Goal: Check status: Check status

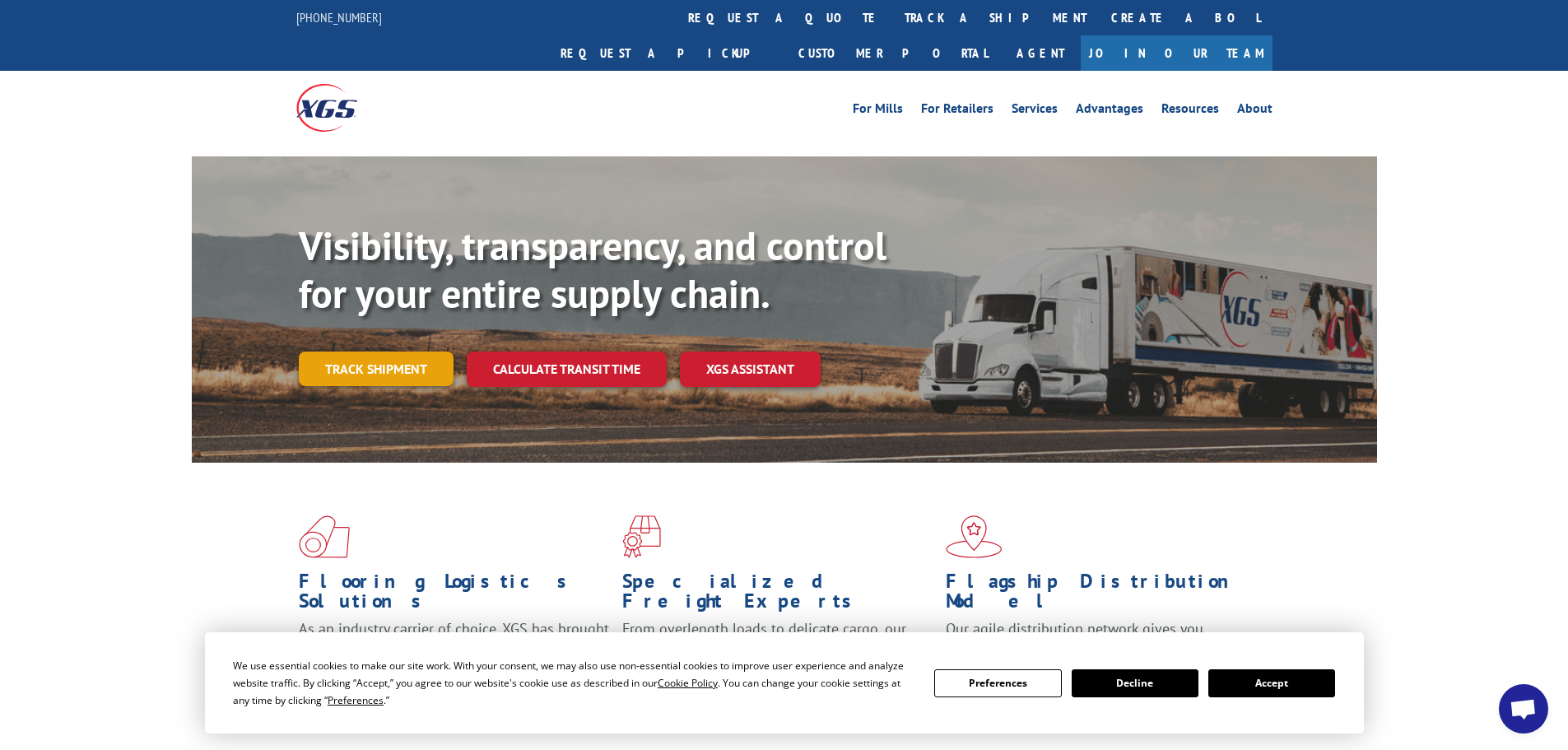
click at [347, 352] on link "Track shipment" at bounding box center [376, 369] width 155 height 35
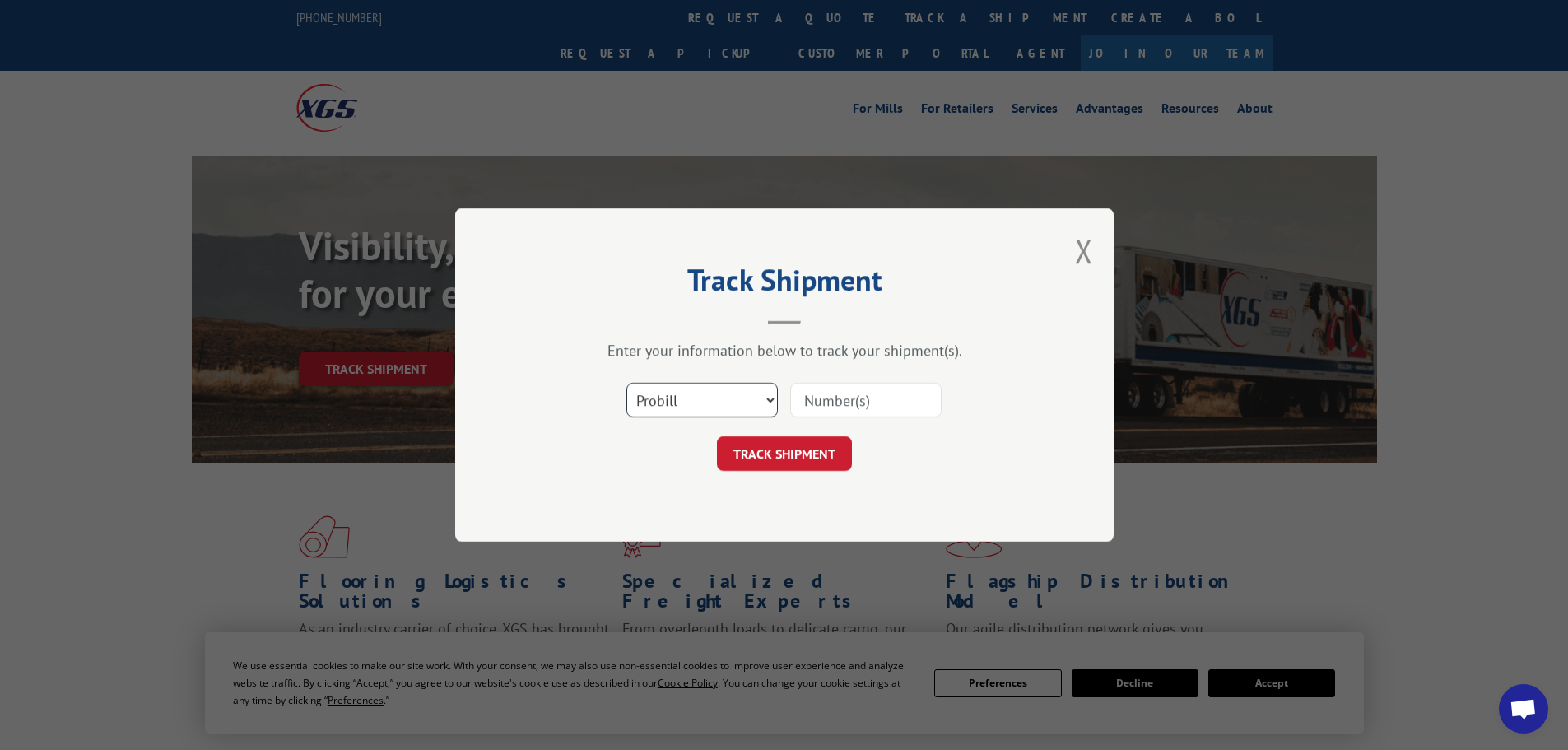
click at [718, 395] on select "Select category... Probill BOL PO" at bounding box center [703, 401] width 151 height 35
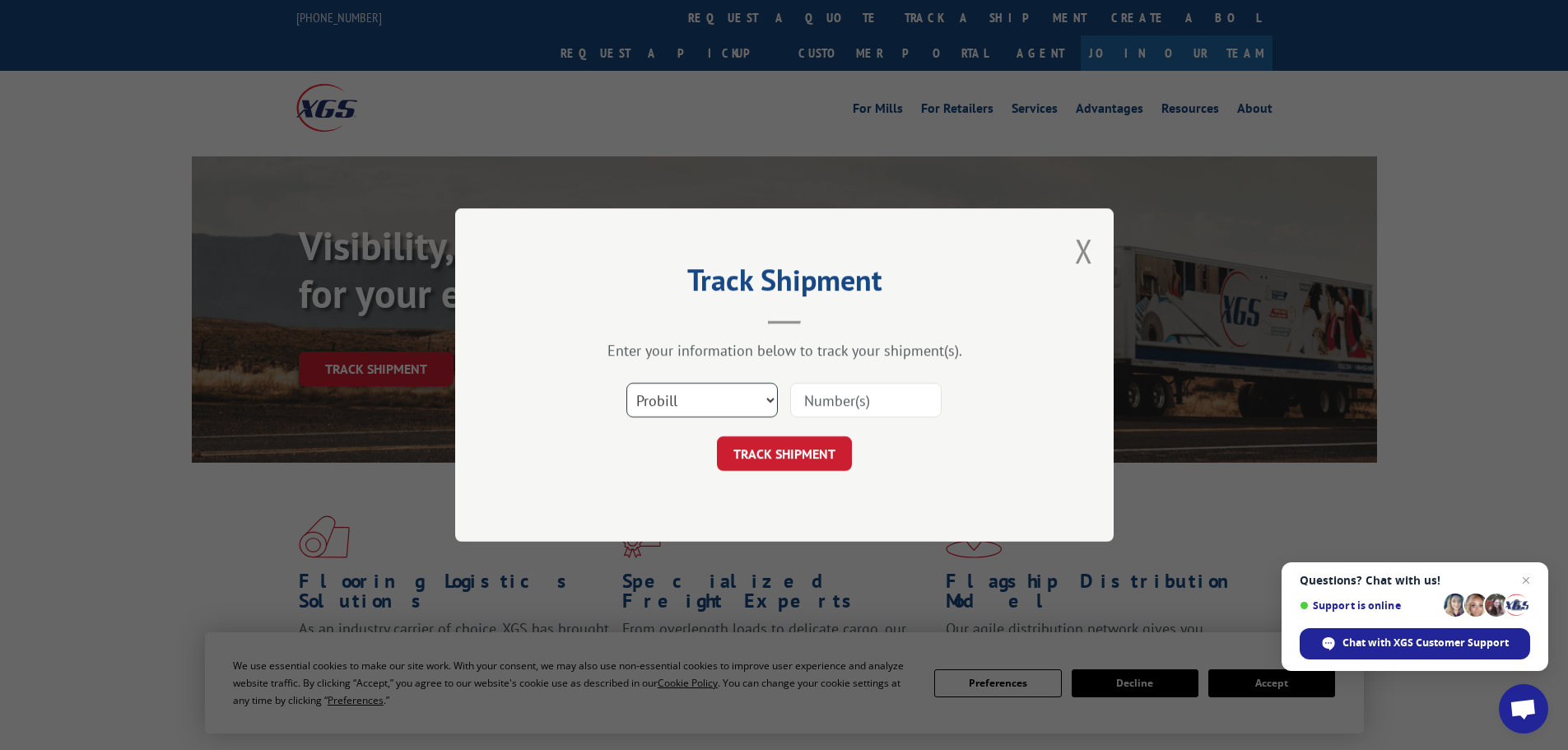
select select "bol"
click at [627, 383] on select "Select category... Probill BOL PO" at bounding box center [703, 401] width 151 height 35
click at [846, 389] on input at bounding box center [866, 401] width 151 height 35
type input "15340061"
click at [717, 436] on button "TRACK SHIPMENT" at bounding box center [784, 454] width 135 height 35
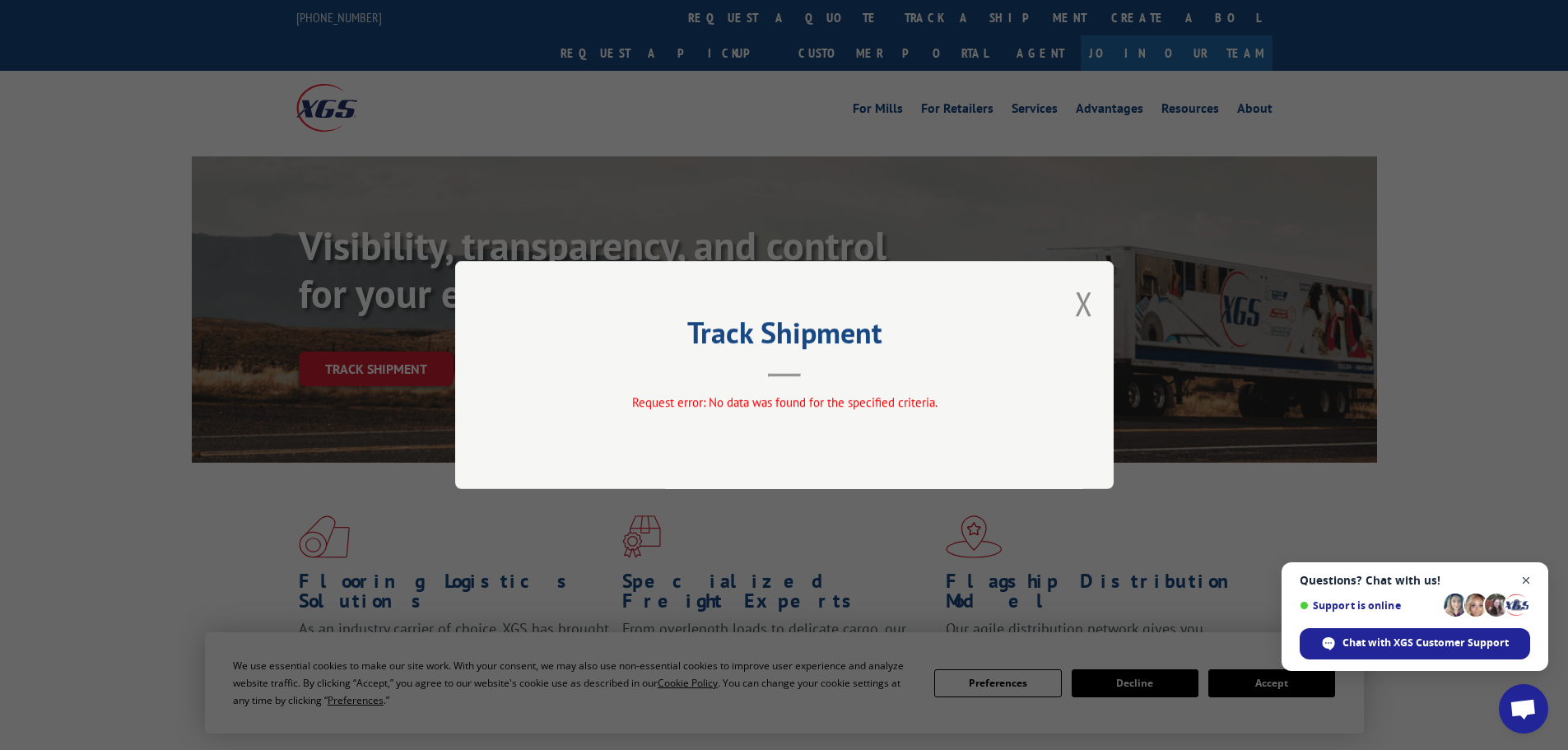
click at [1524, 578] on span "Close chat" at bounding box center [1527, 581] width 21 height 21
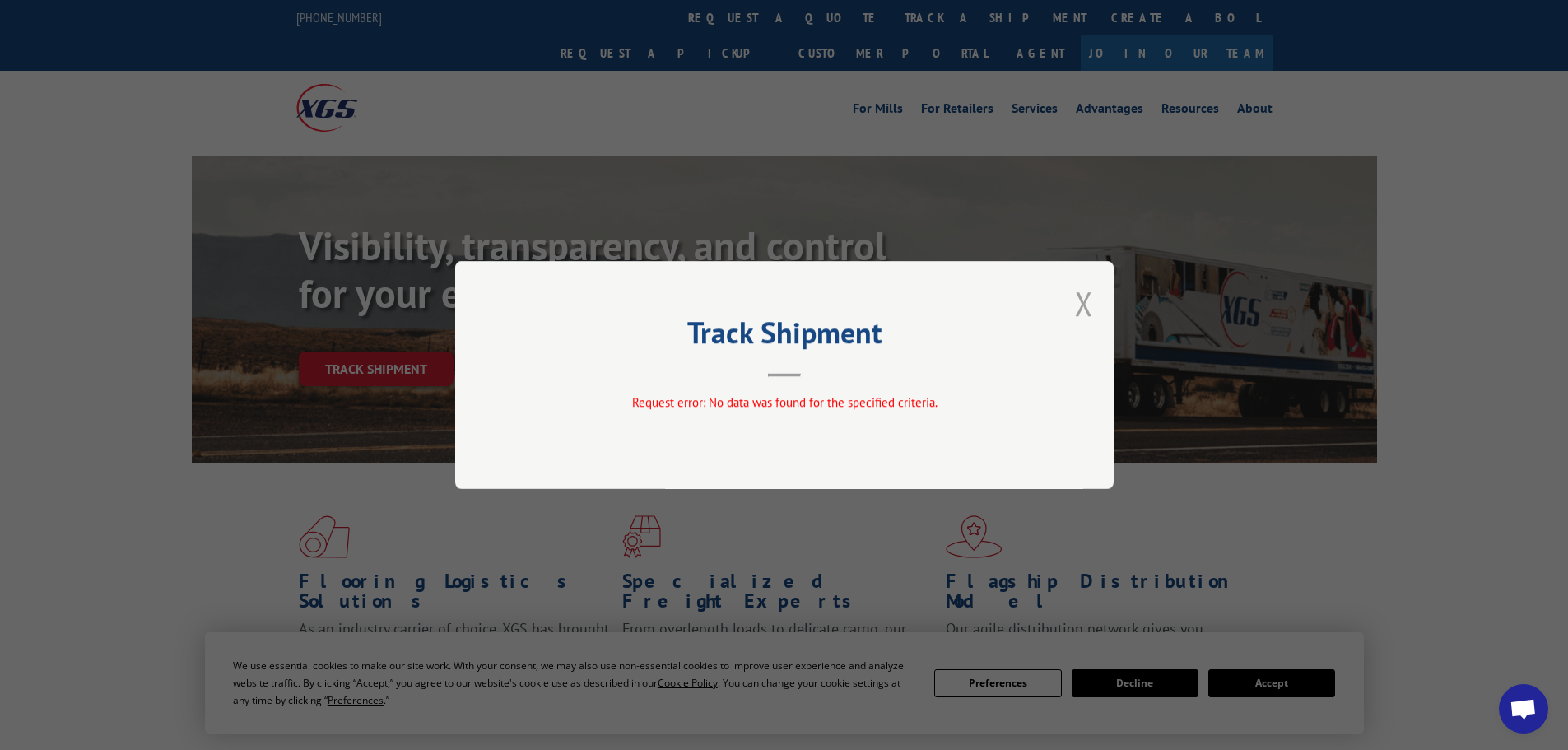
click at [1085, 306] on button "Close modal" at bounding box center [1084, 303] width 18 height 44
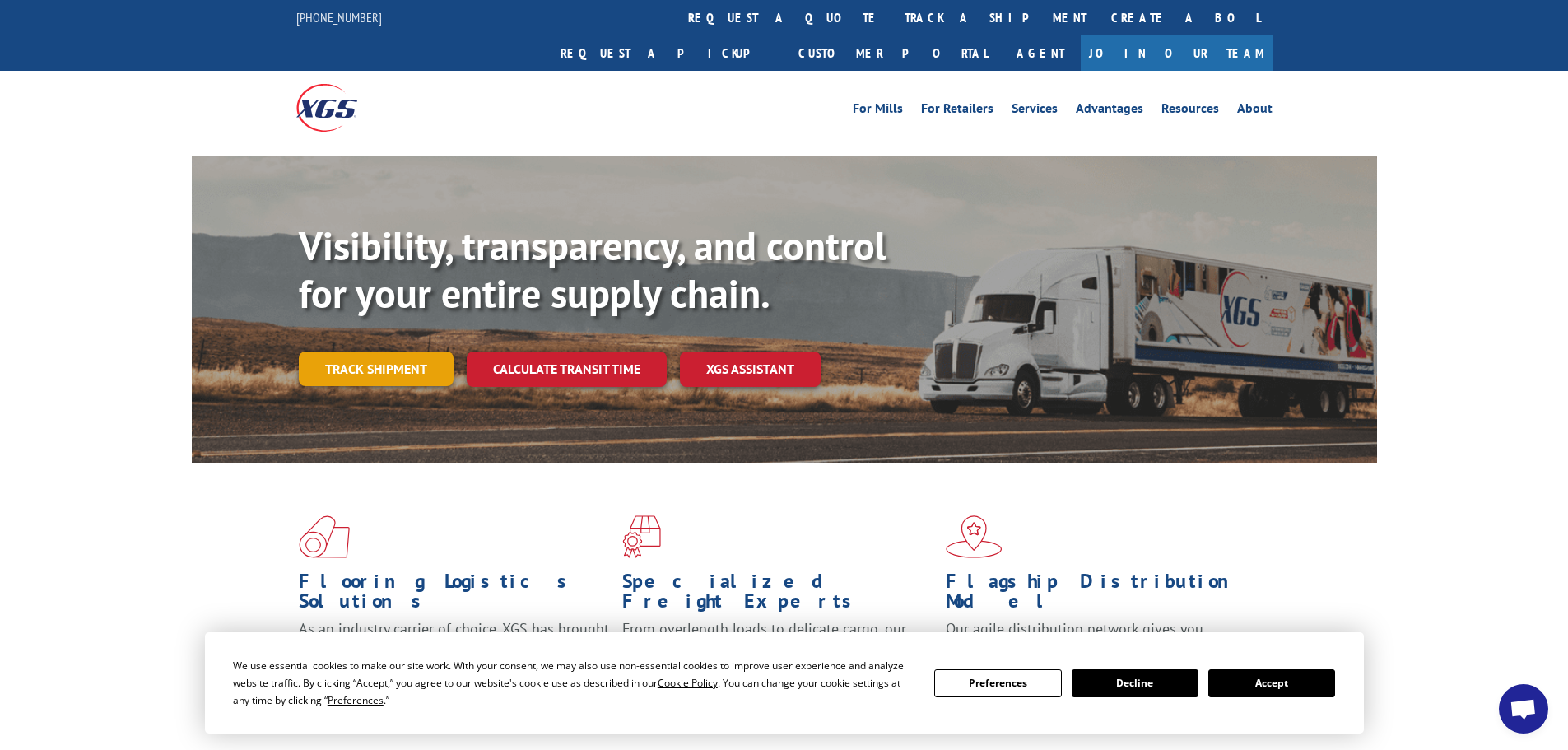
click at [368, 352] on link "Track shipment" at bounding box center [376, 369] width 155 height 35
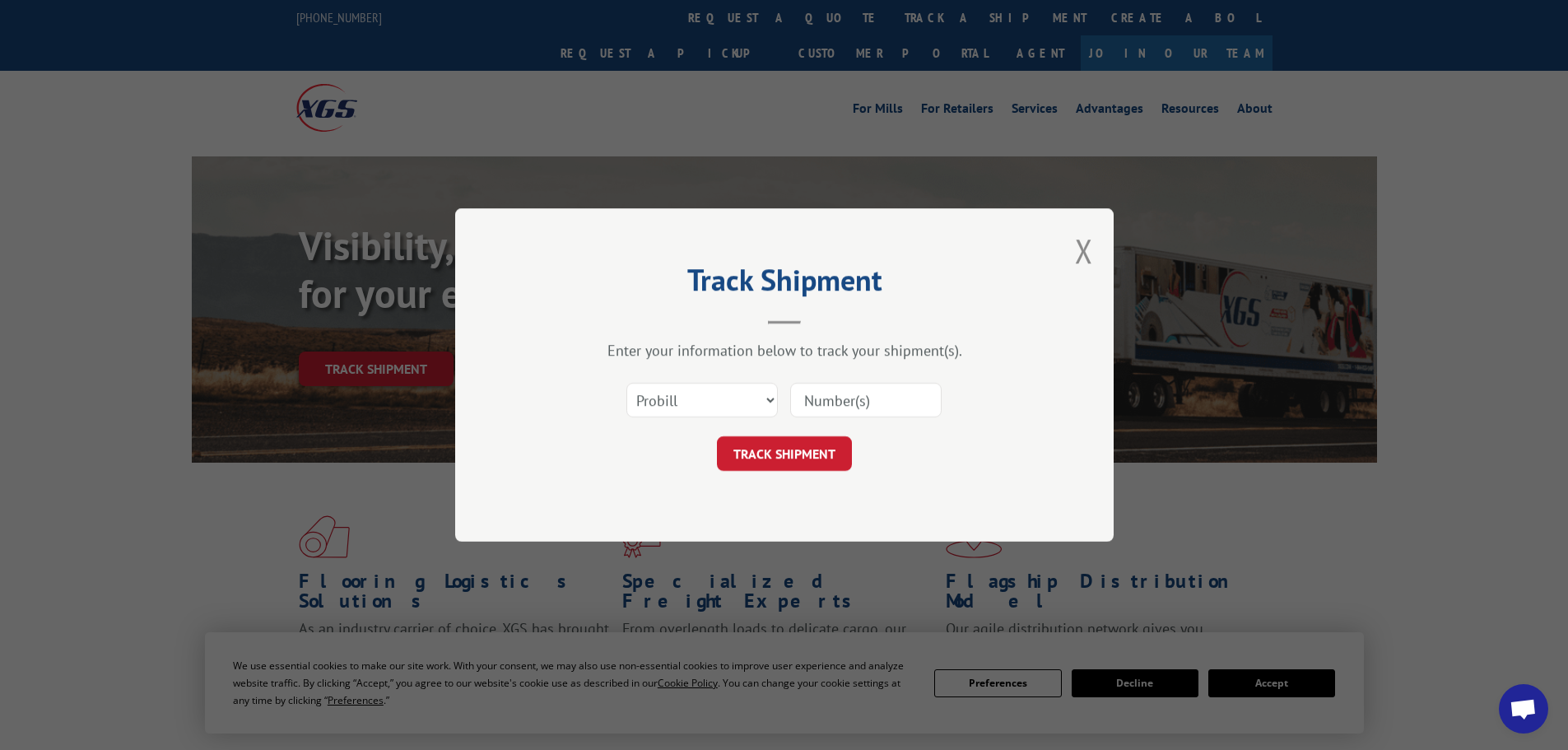
click at [846, 401] on input at bounding box center [866, 401] width 151 height 35
type input "15340061"
click at [717, 436] on button "TRACK SHIPMENT" at bounding box center [784, 454] width 135 height 35
